Goal: Navigation & Orientation: Find specific page/section

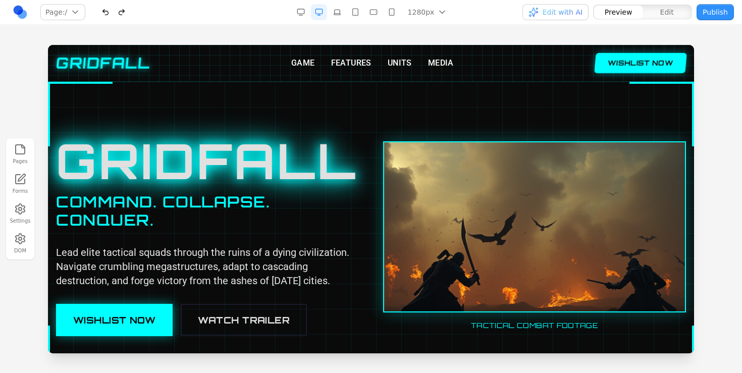
click at [228, 127] on div at bounding box center [371, 236] width 646 height 308
click at [221, 151] on h1 "GRIDFALL" at bounding box center [207, 160] width 303 height 48
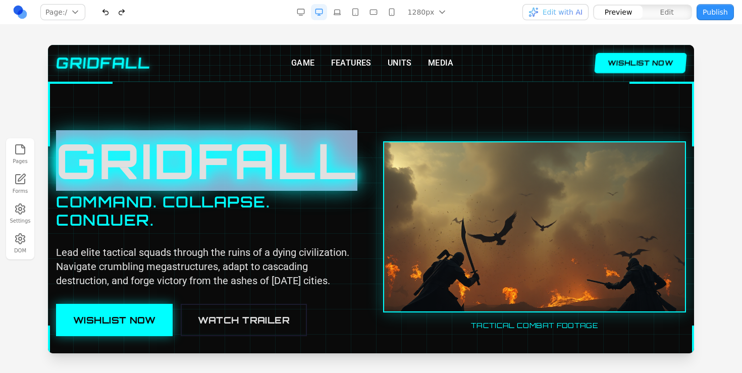
click at [221, 151] on h1 "GRIDFALL" at bounding box center [207, 160] width 303 height 48
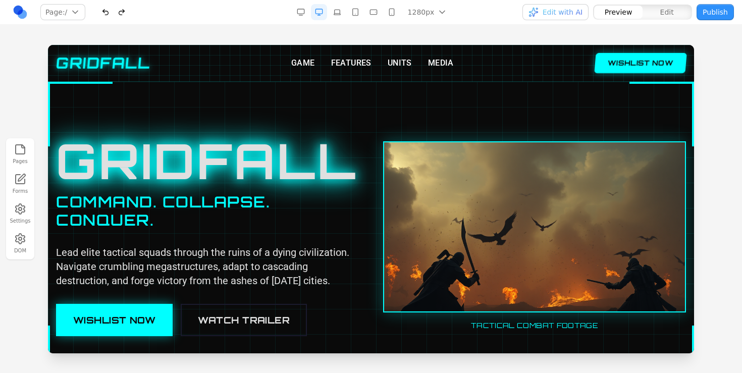
click at [211, 228] on h2 "COMMAND. COLLAPSE. CONQUER." at bounding box center [207, 211] width 303 height 36
click at [18, 10] on link at bounding box center [20, 12] width 16 height 16
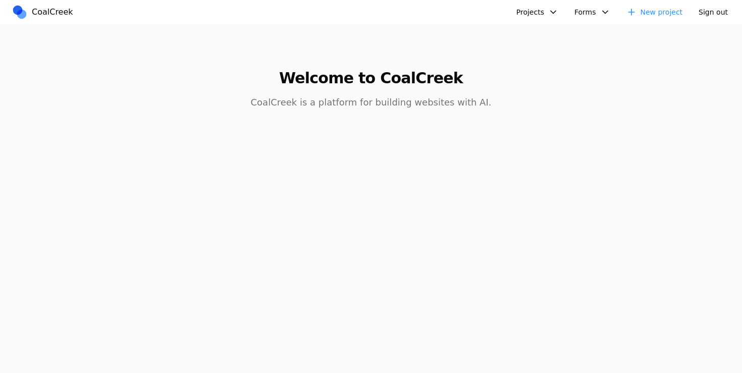
click at [535, 16] on button "Projects" at bounding box center [537, 12] width 54 height 16
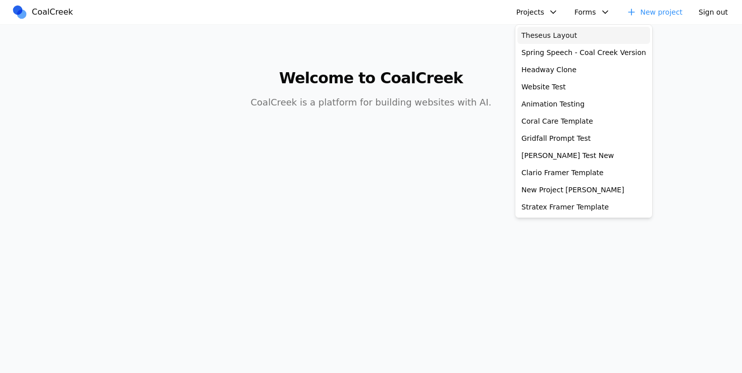
click at [538, 40] on link "Theseus Layout" at bounding box center [583, 35] width 133 height 17
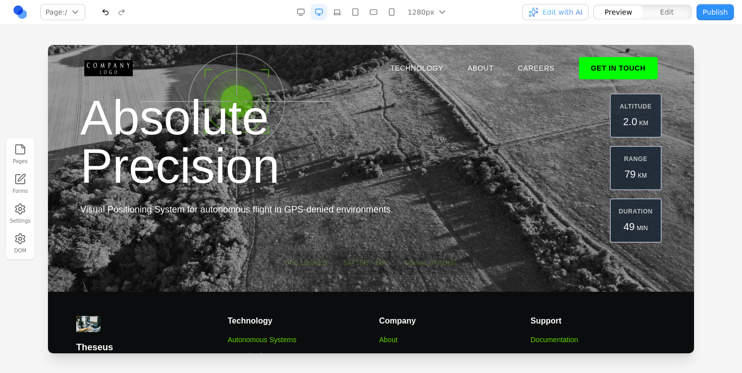
click at [368, 80] on header "TECHNOLOGY ABOUT CAREERS GET IN TOUCH TECHNOLOGY ABOUT CAREERS GET IN TOUCH" at bounding box center [371, 68] width 646 height 46
click at [335, 11] on button "button" at bounding box center [337, 12] width 16 height 16
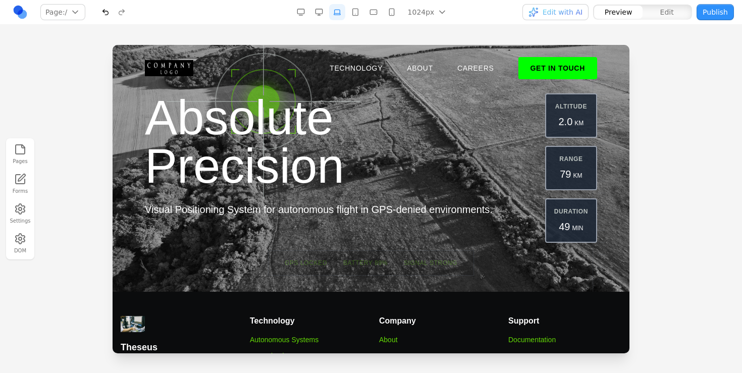
click at [320, 11] on button "button" at bounding box center [319, 12] width 16 height 16
